Goal: Transaction & Acquisition: Purchase product/service

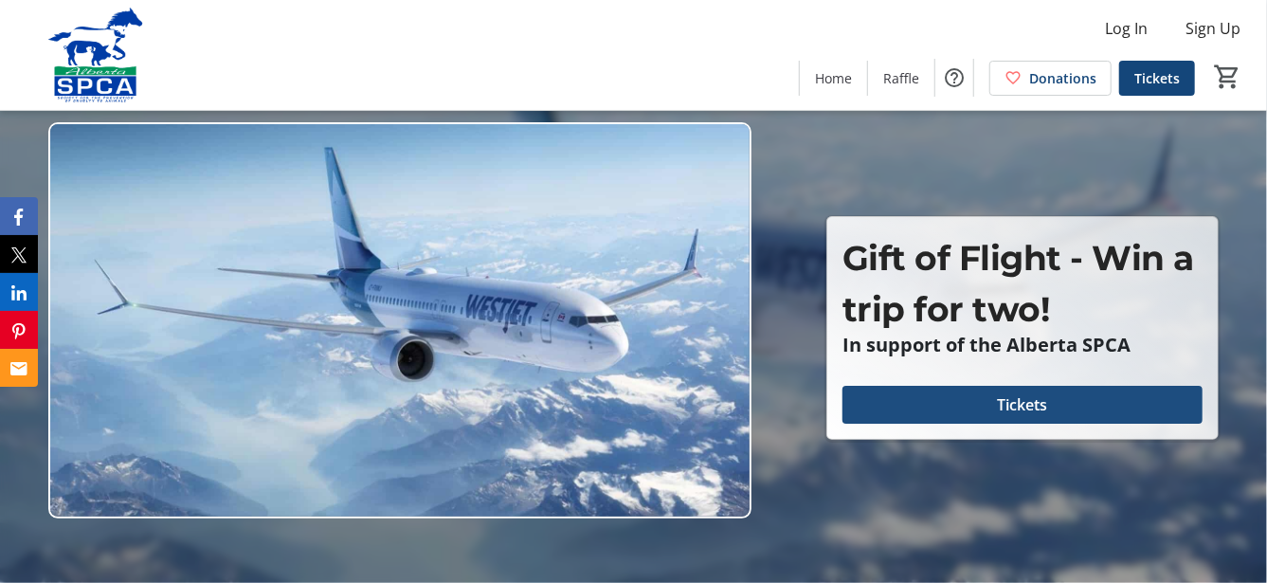
click at [1001, 398] on span "Tickets" at bounding box center [1022, 404] width 50 height 23
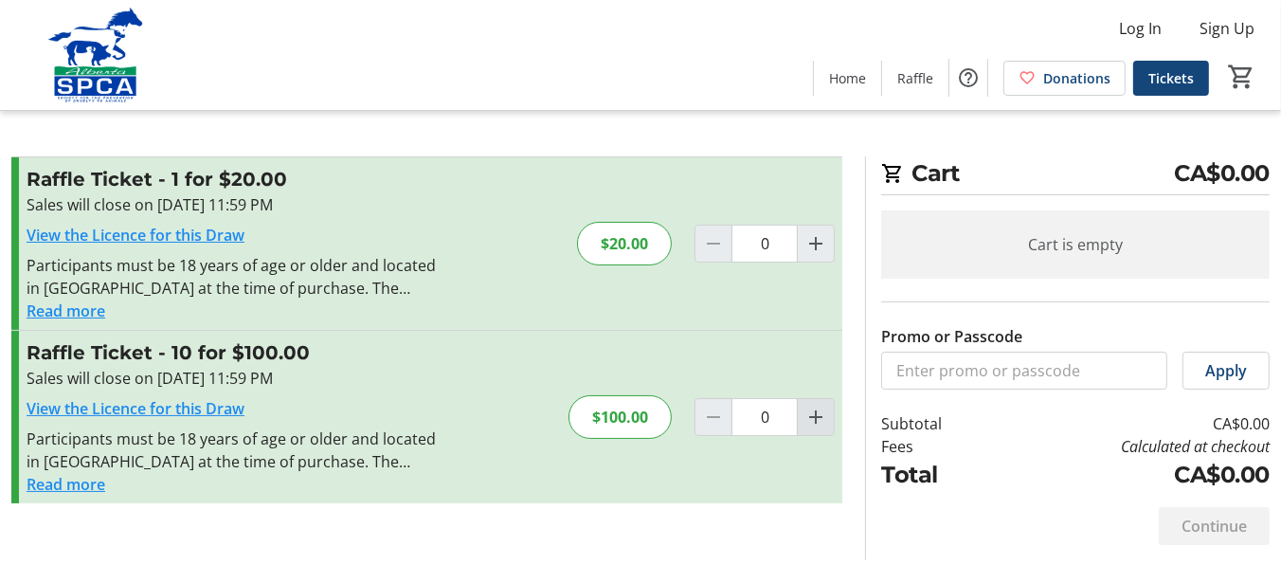
click at [817, 416] on mat-icon "Increment by one" at bounding box center [815, 416] width 23 height 23
type input "1"
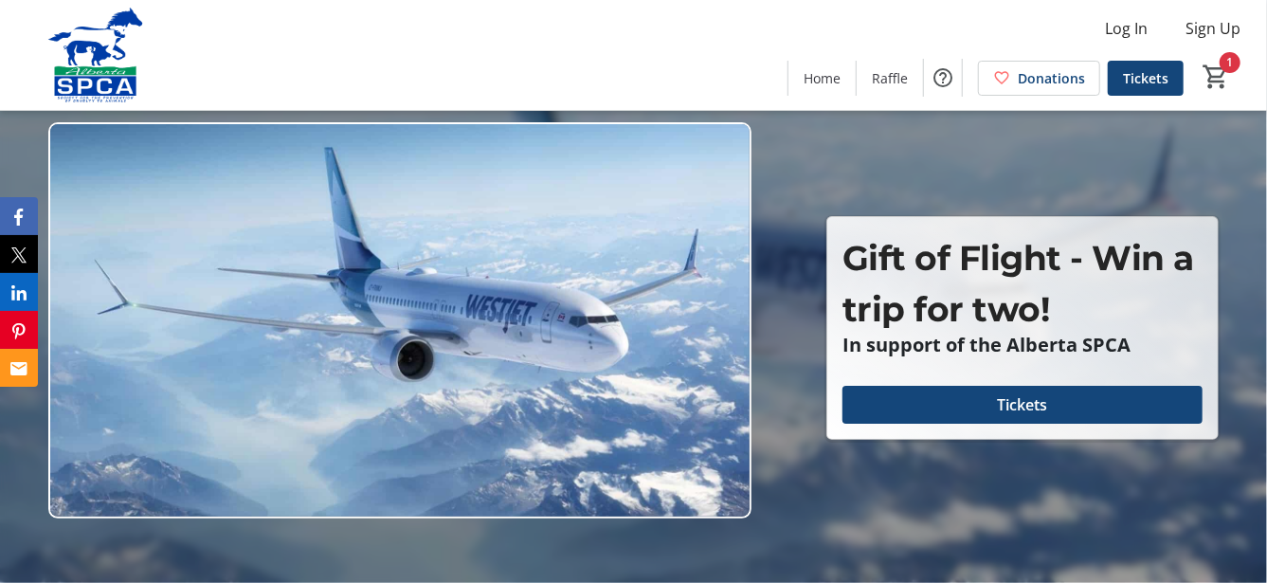
type input "1"
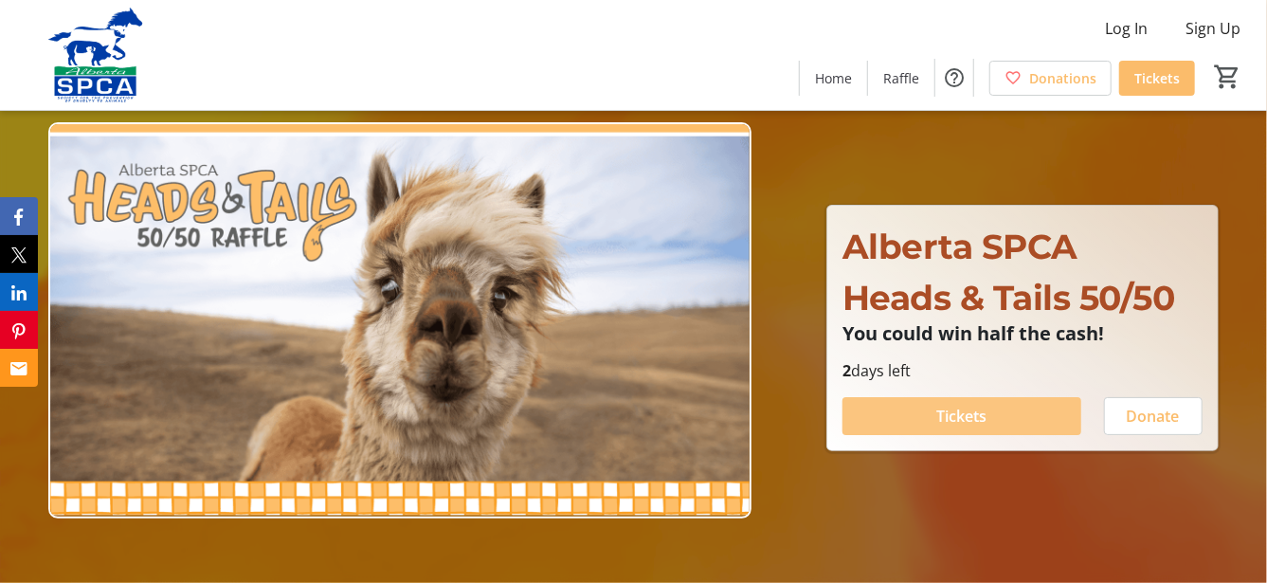
click at [946, 413] on span "Tickets" at bounding box center [961, 415] width 50 height 23
